Goal: Information Seeking & Learning: Understand process/instructions

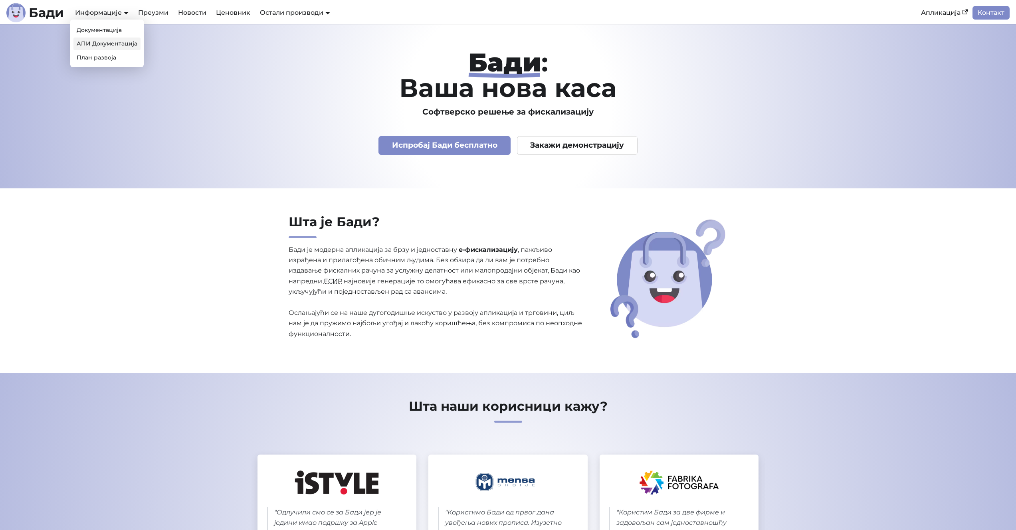
click at [106, 44] on link "АПИ Документација" at bounding box center [106, 44] width 67 height 12
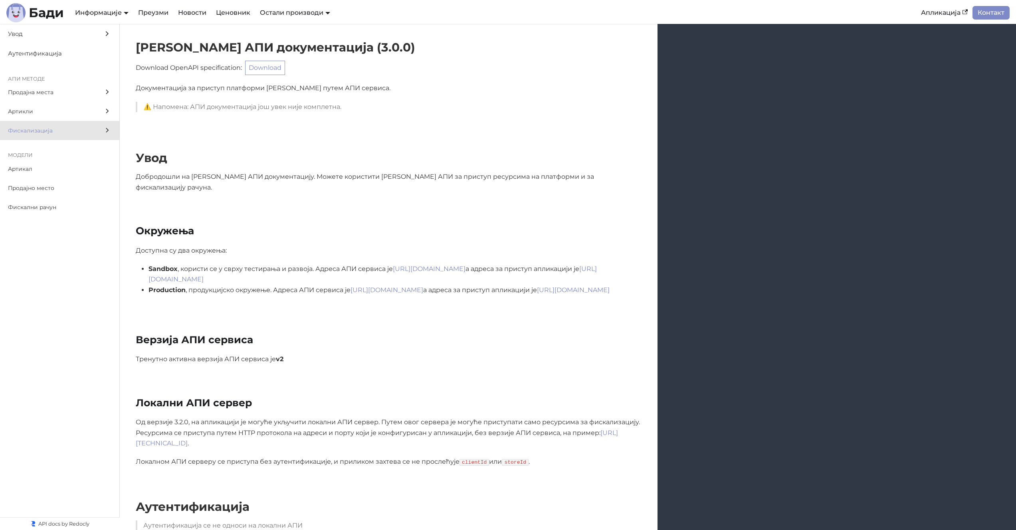
click at [31, 135] on span "Фискализација" at bounding box center [52, 130] width 88 height 9
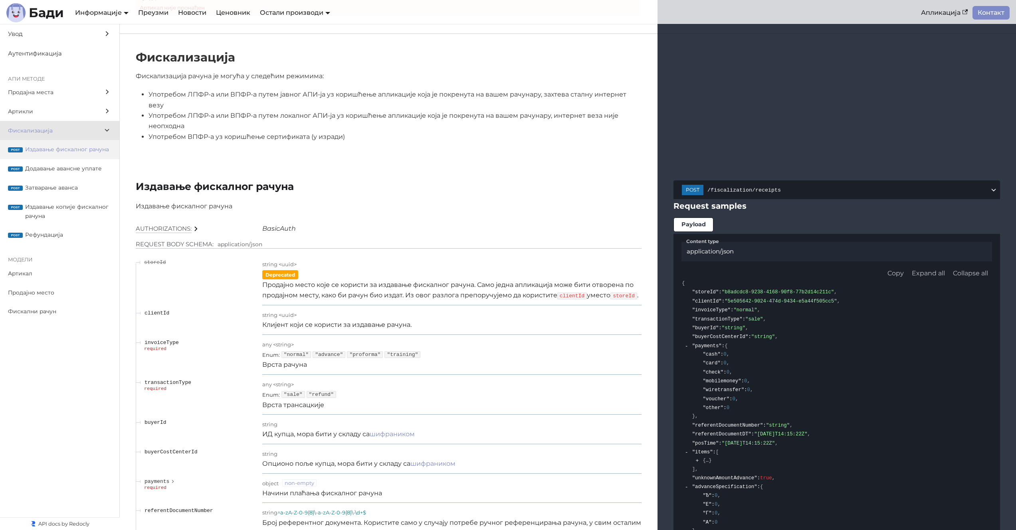
click at [56, 147] on span "Издавање фискалног рачуна" at bounding box center [68, 149] width 86 height 9
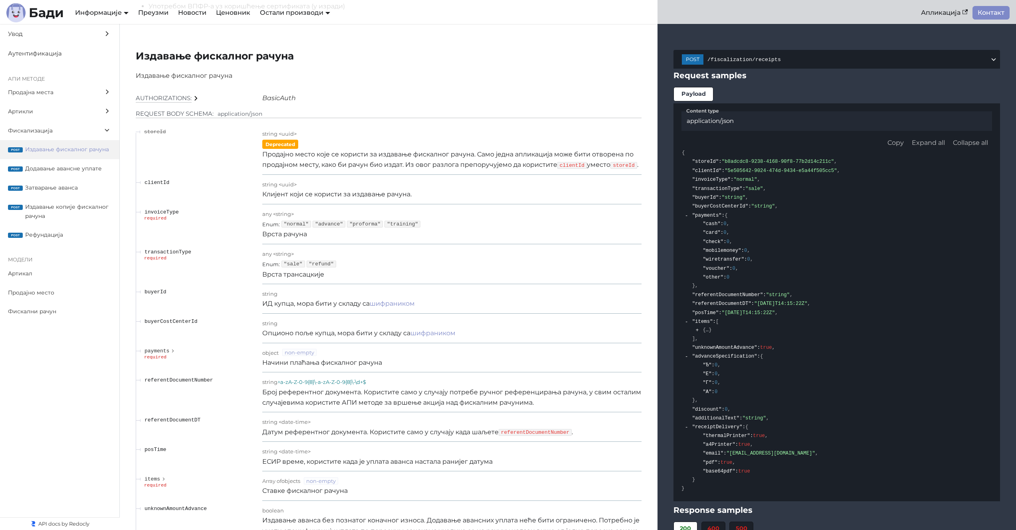
click at [323, 195] on p "Клијент који се користи за издавање рачуна." at bounding box center [451, 194] width 379 height 10
click at [307, 272] on p "Врста трансацкије" at bounding box center [451, 275] width 379 height 10
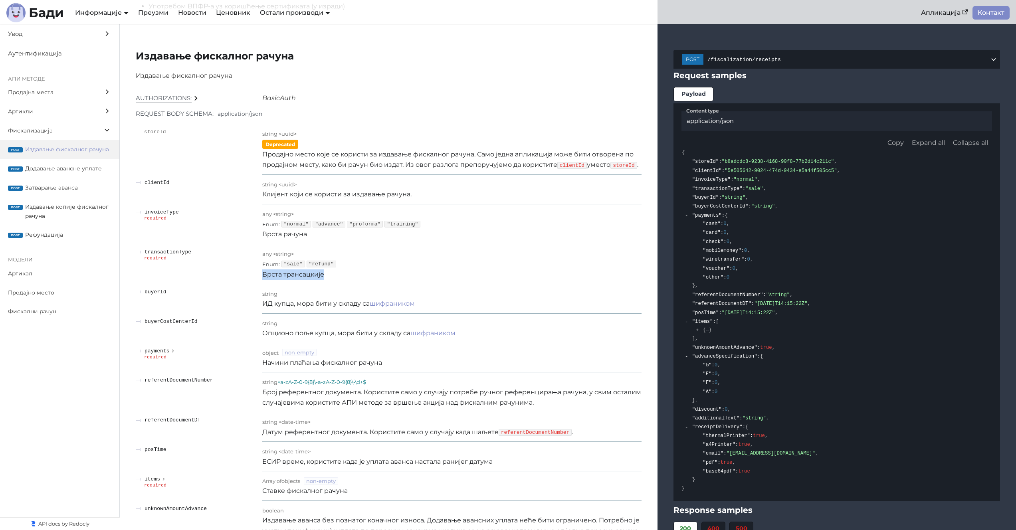
click at [307, 272] on p "Врста трансацкије" at bounding box center [451, 275] width 379 height 10
click at [305, 305] on p "ИД купца, мора бити у складу са шифраником" at bounding box center [451, 304] width 379 height 10
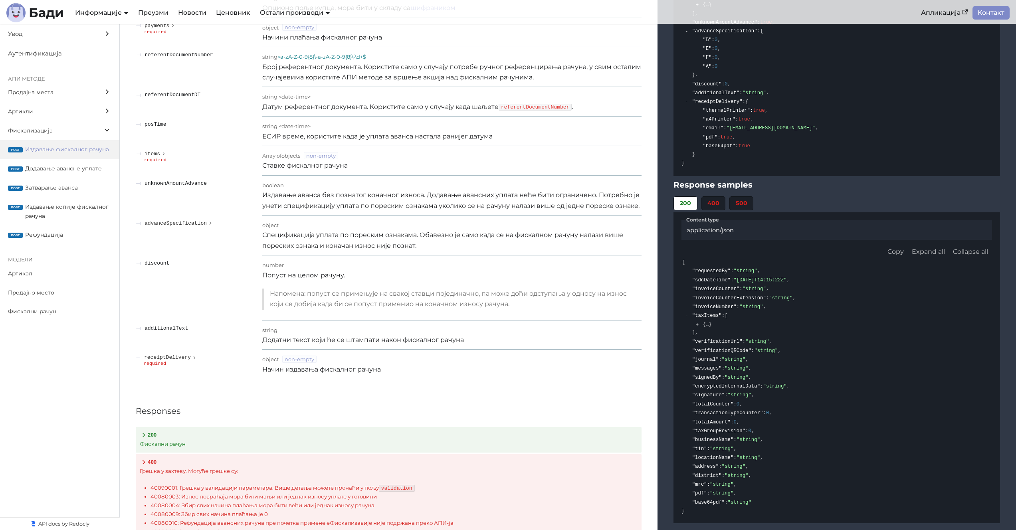
scroll to position [6986, 0]
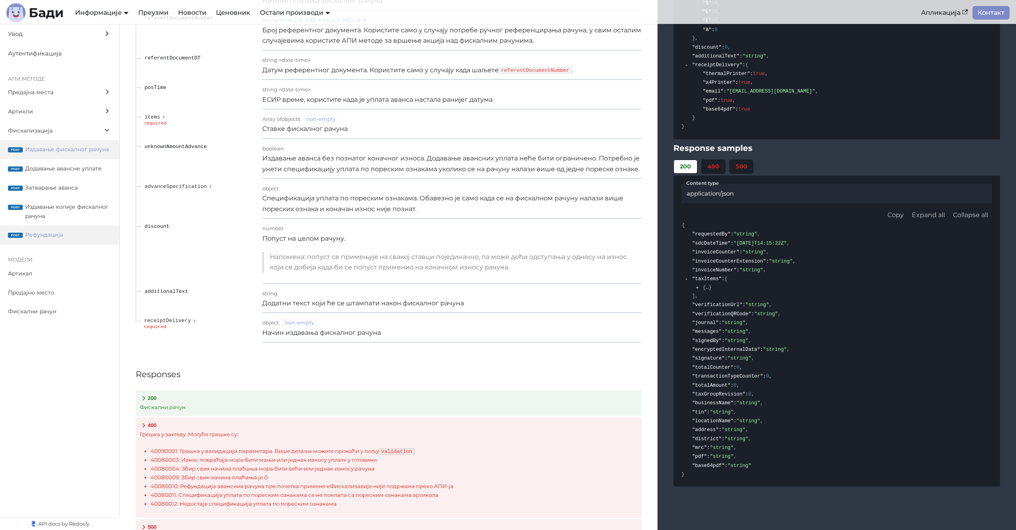
click at [81, 226] on label "post Рефундација" at bounding box center [59, 235] width 119 height 19
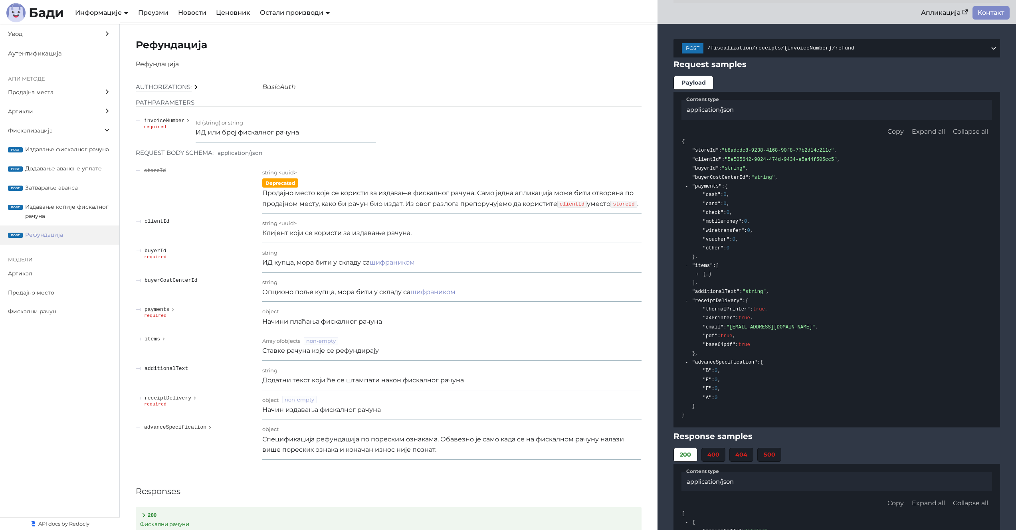
click at [423, 194] on p "Продајно место које се користи за издавање фискалног рачуна. Само једна апликац…" at bounding box center [451, 198] width 379 height 21
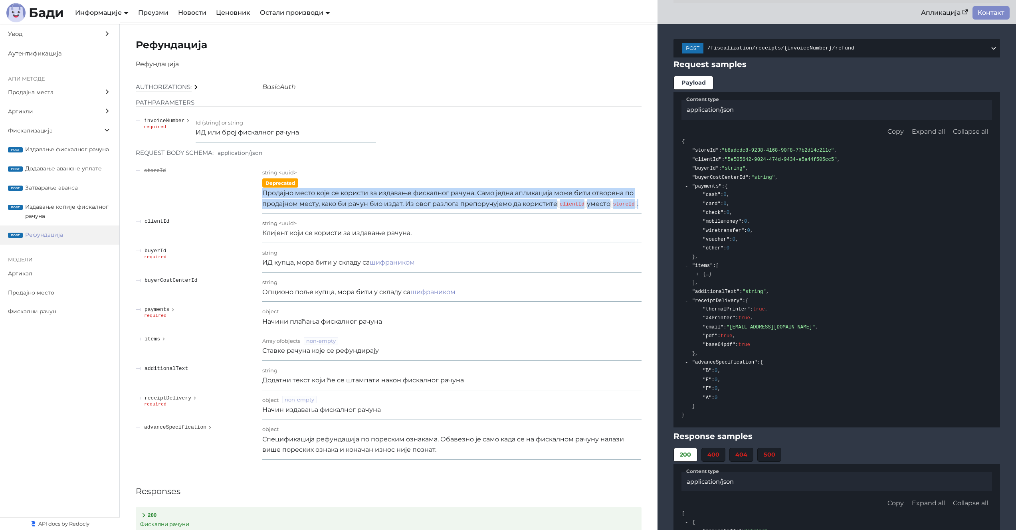
click at [423, 194] on p "Продајно место које се користи за издавање фискалног рачуна. Само једна апликац…" at bounding box center [451, 198] width 379 height 21
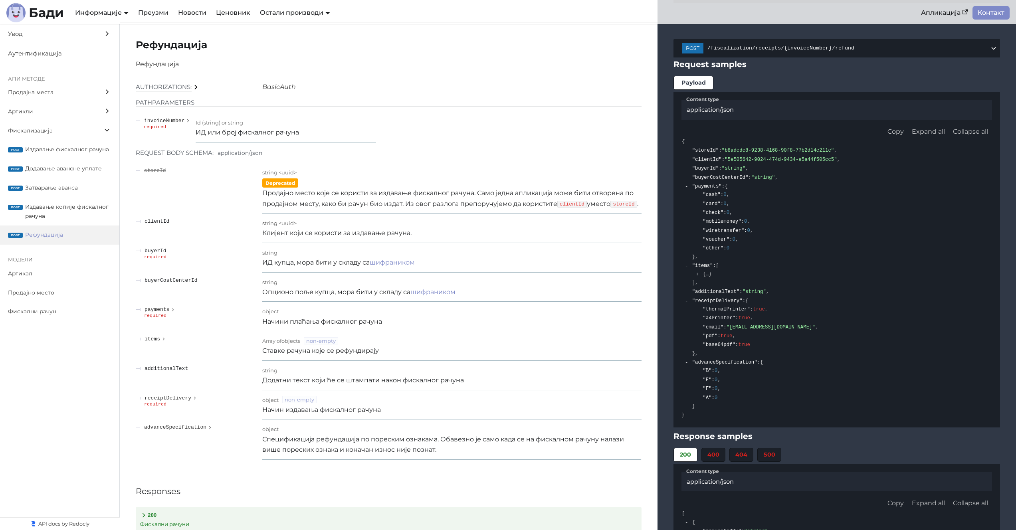
click at [304, 204] on p "Продајно место које се користи за издавање фискалног рачуна. Само једна апликац…" at bounding box center [451, 198] width 379 height 21
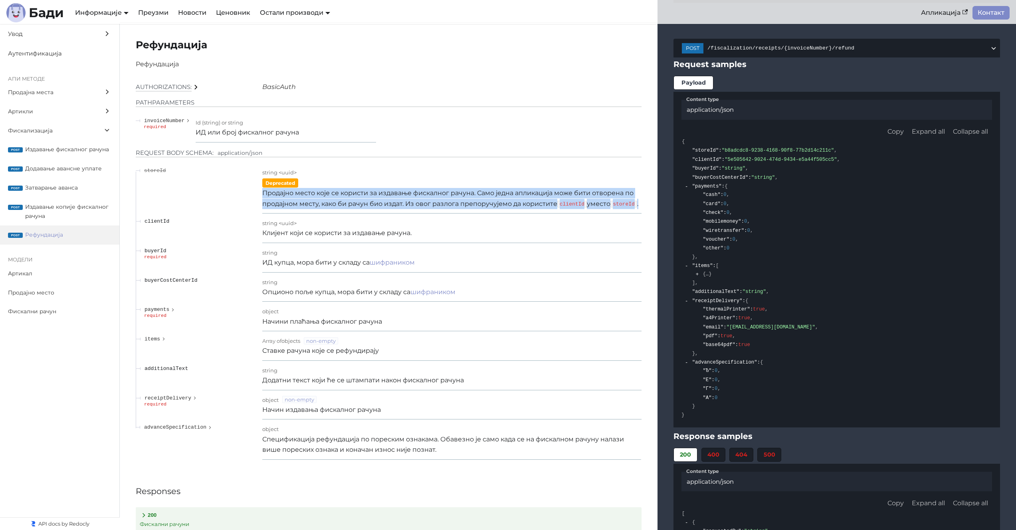
click at [304, 204] on p "Продајно место које се користи за издавање фискалног рачуна. Само једна апликац…" at bounding box center [451, 198] width 379 height 21
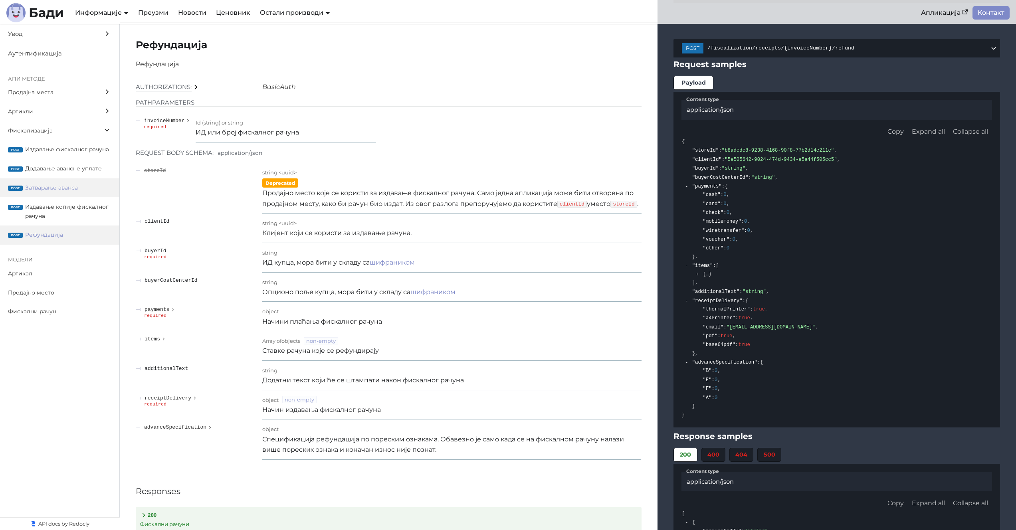
click at [63, 189] on span "Затварање аванса" at bounding box center [68, 187] width 86 height 9
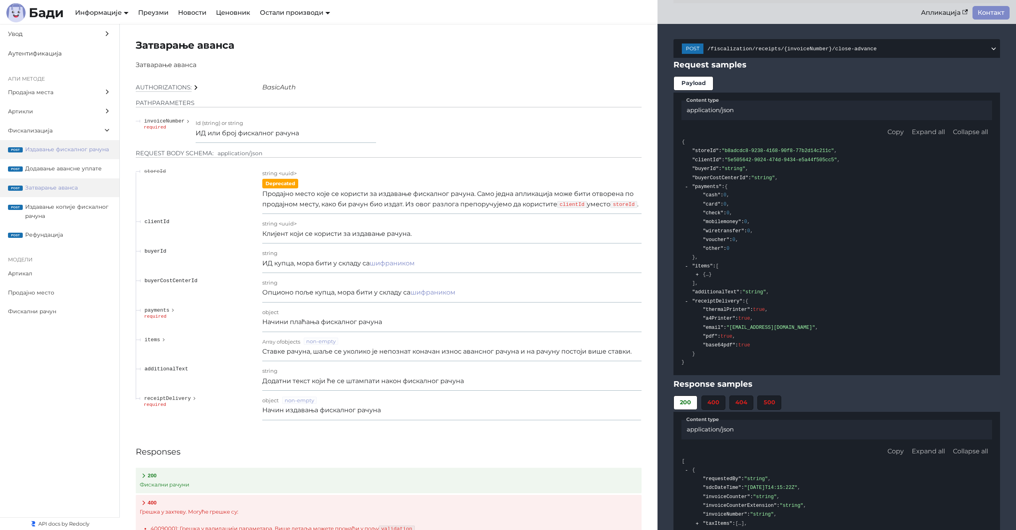
click at [64, 147] on span "Издавање фискалног рачуна" at bounding box center [68, 149] width 86 height 9
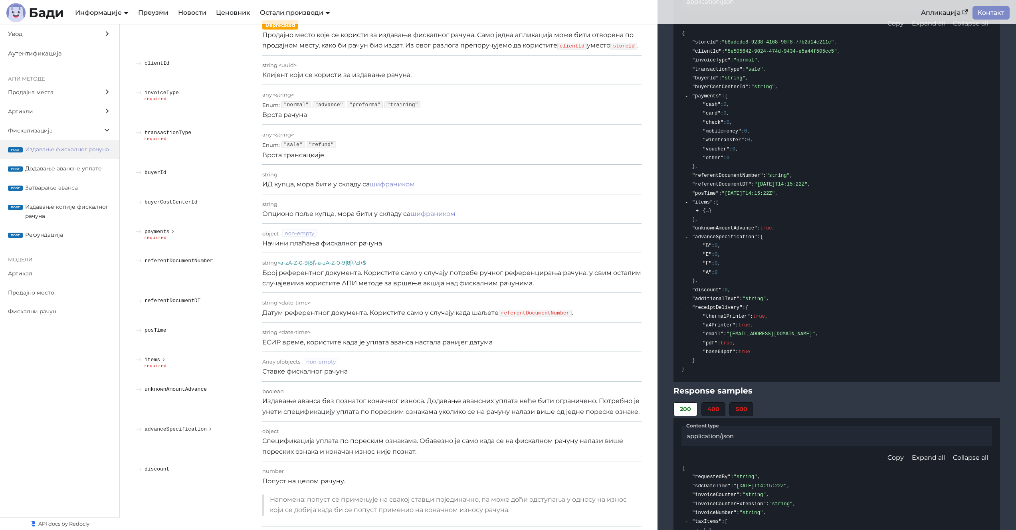
scroll to position [6659, 0]
